Goal: Find specific page/section: Find specific page/section

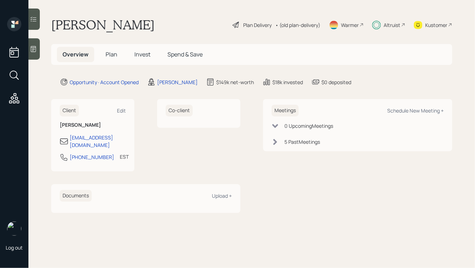
click at [382, 24] on div "Altruist" at bounding box center [388, 25] width 33 height 16
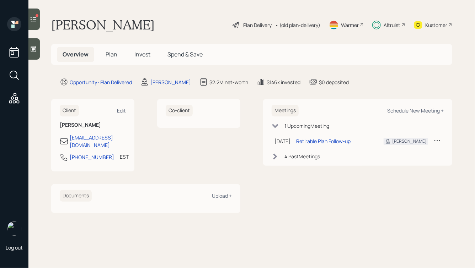
click at [109, 56] on span "Plan" at bounding box center [112, 54] width 12 height 8
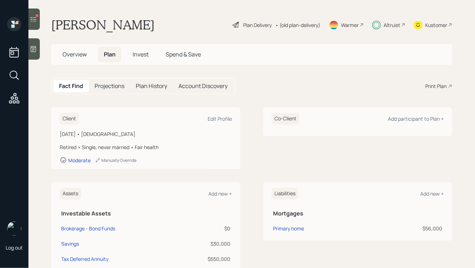
click at [138, 53] on span "Invest" at bounding box center [140, 54] width 16 height 8
